Goal: Register for event/course

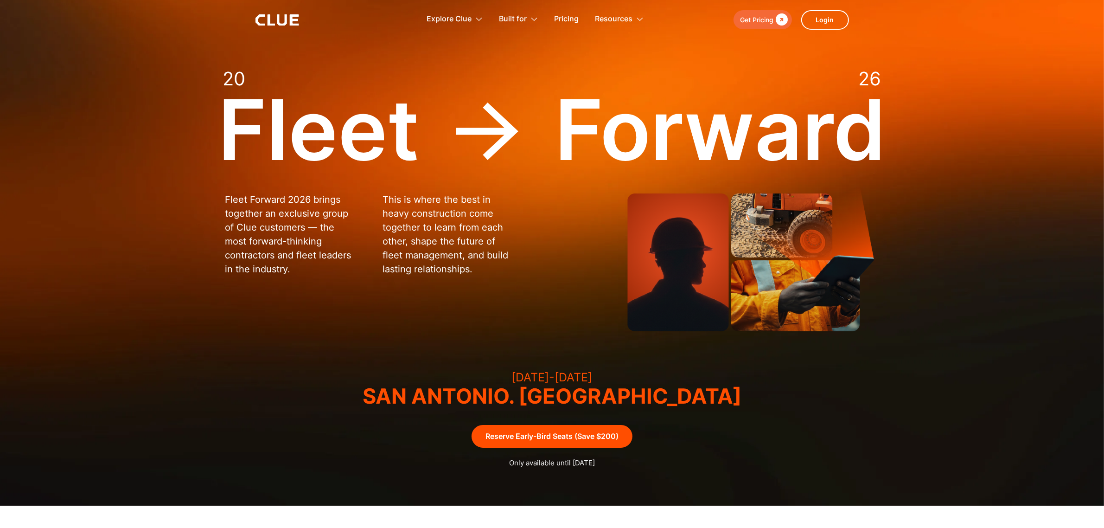
click at [509, 254] on p "This is where the best in heavy construction come together to learn from each o…" at bounding box center [448, 234] width 130 height 83
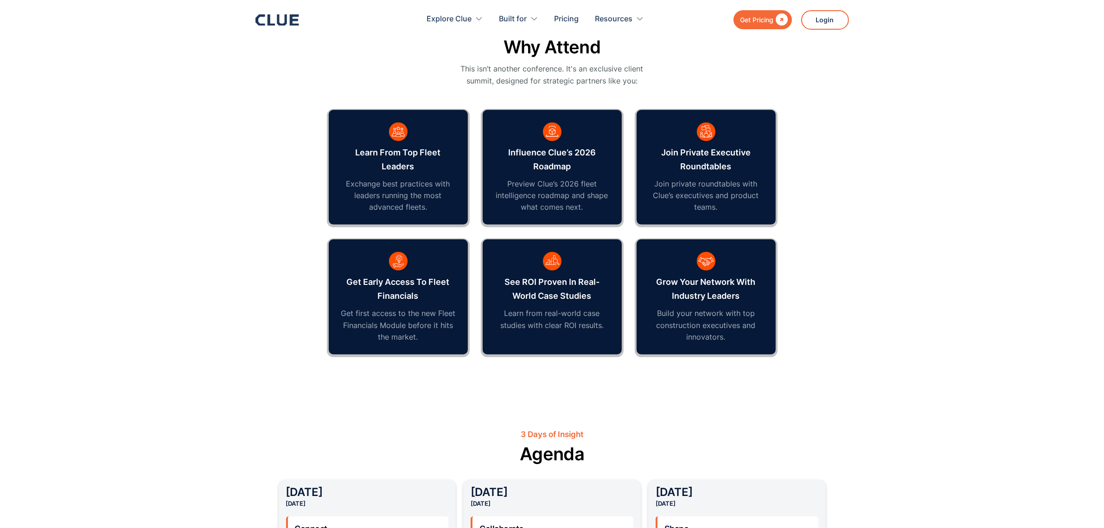
scroll to position [522, 0]
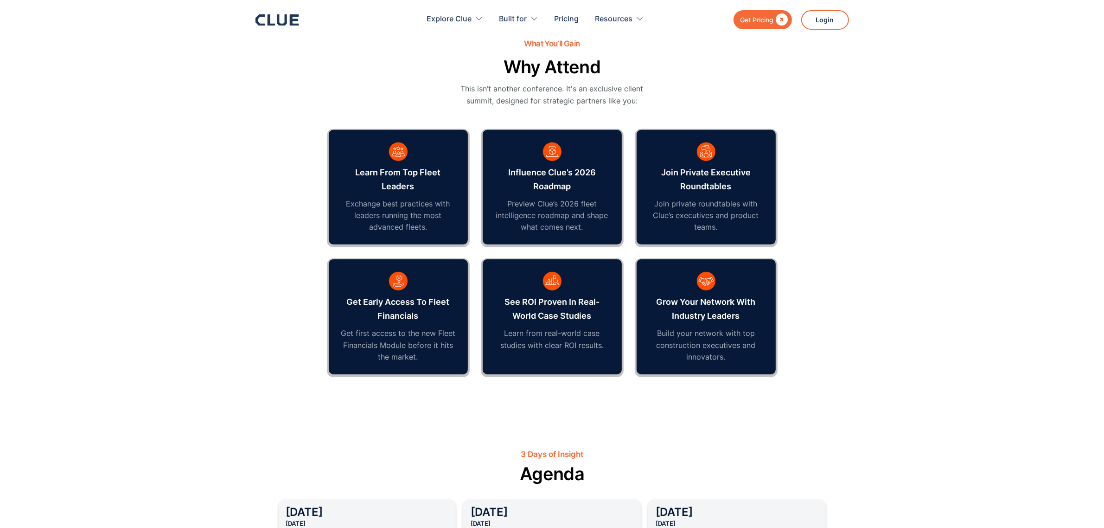
click at [399, 334] on p "Get first access to the new Fleet Financials Module before it hits the market." at bounding box center [398, 344] width 116 height 35
click at [399, 310] on h3 "Get early access to Fleet Financials" at bounding box center [398, 309] width 116 height 28
click at [398, 279] on img at bounding box center [398, 281] width 19 height 19
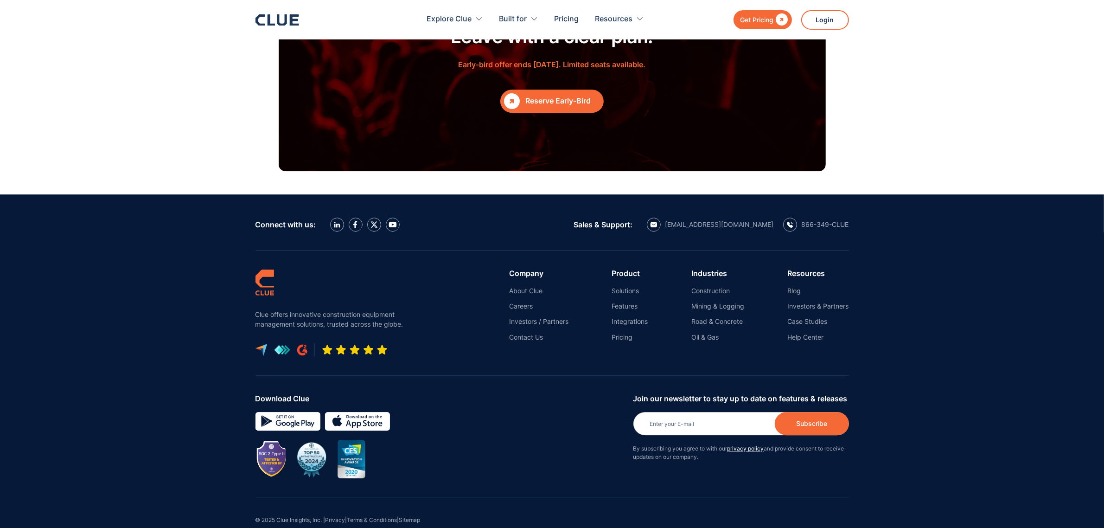
scroll to position [3441, 0]
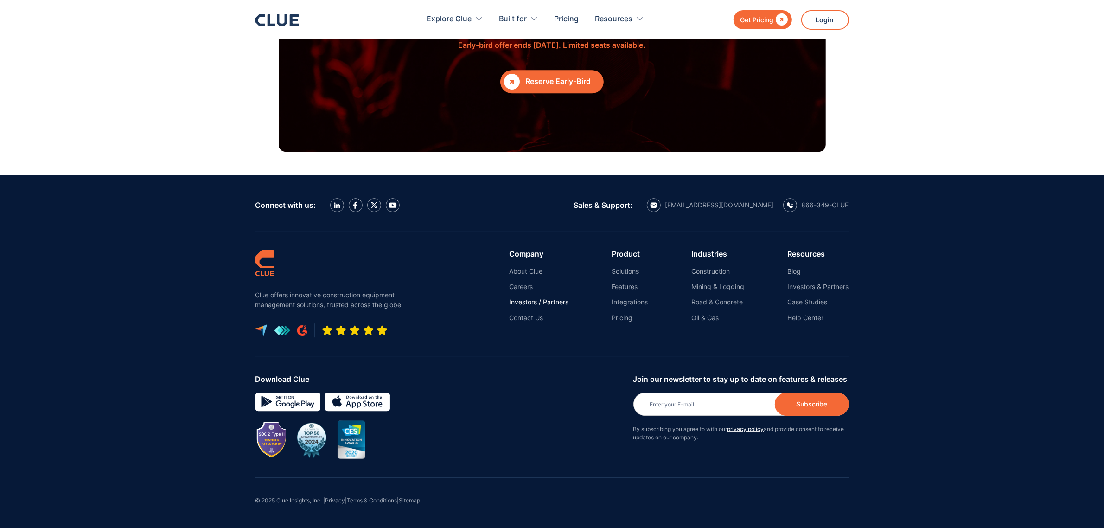
click at [528, 301] on link "Investors / Partners" at bounding box center [538, 302] width 59 height 8
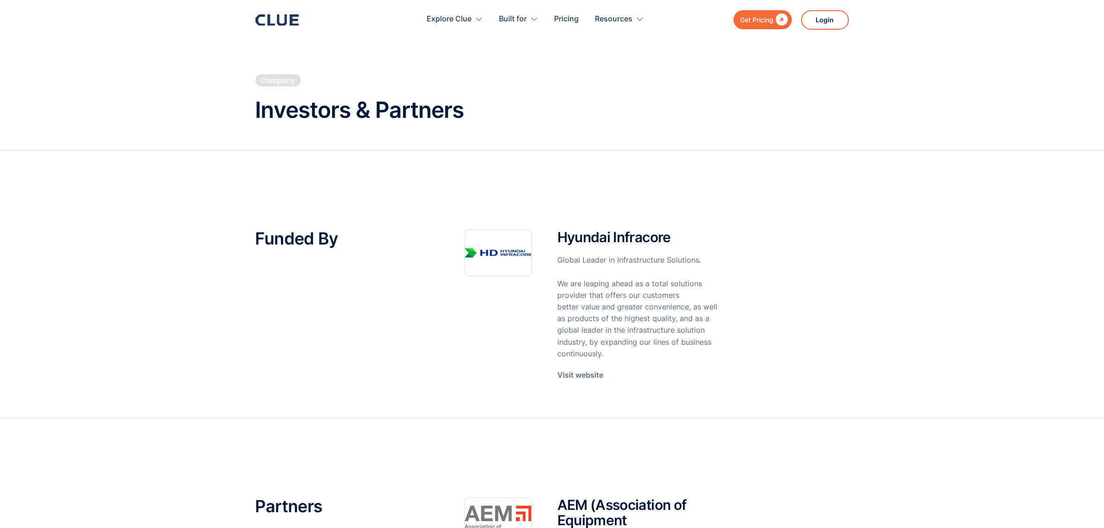
click at [566, 379] on p "Visit website" at bounding box center [581, 375] width 46 height 12
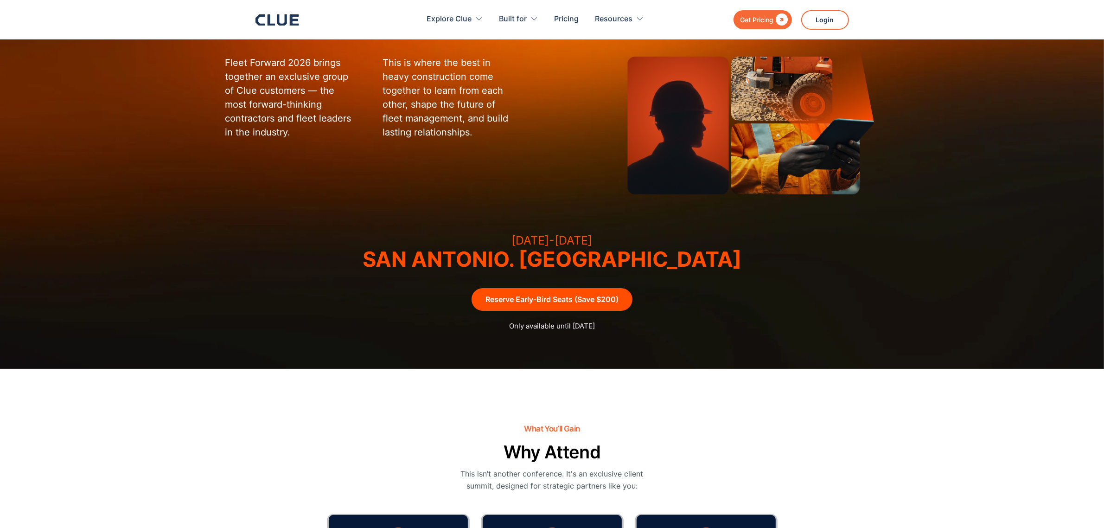
scroll to position [174, 0]
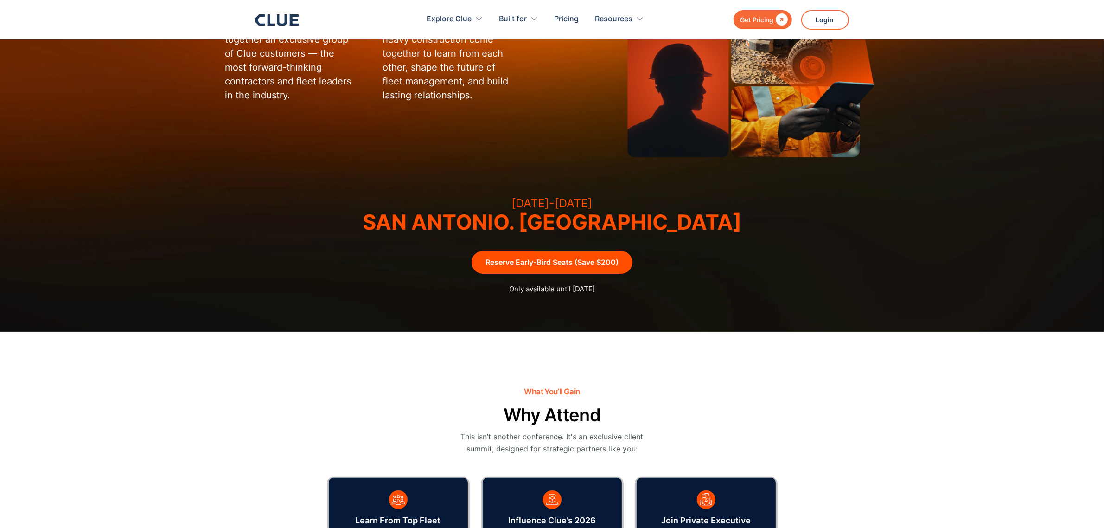
click at [539, 267] on link "Reserve Early-Bird Seats (Save $200)" at bounding box center [552, 262] width 161 height 23
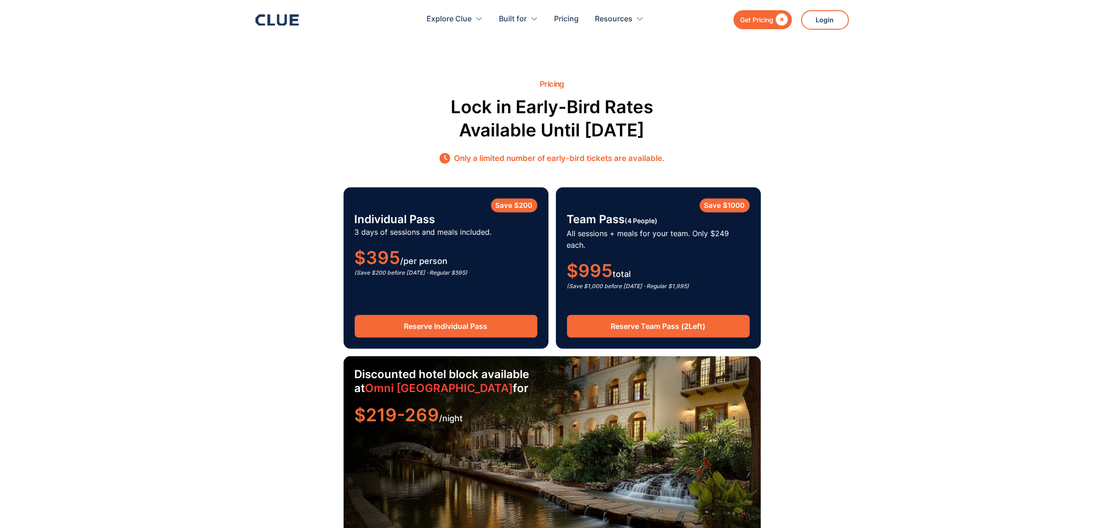
scroll to position [1344, 0]
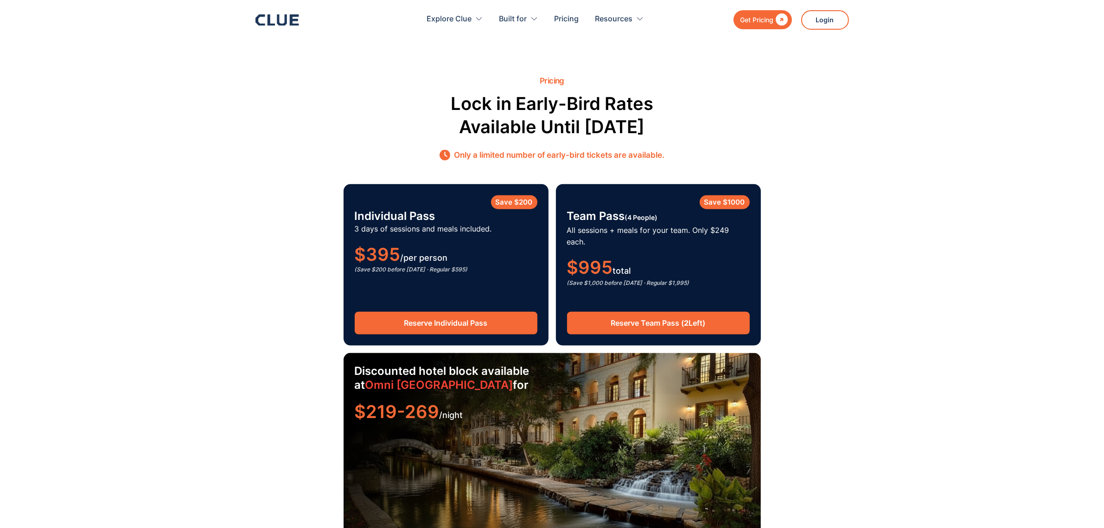
click at [486, 314] on link "Reserve Individual Pass" at bounding box center [446, 323] width 183 height 23
